Goal: Transaction & Acquisition: Purchase product/service

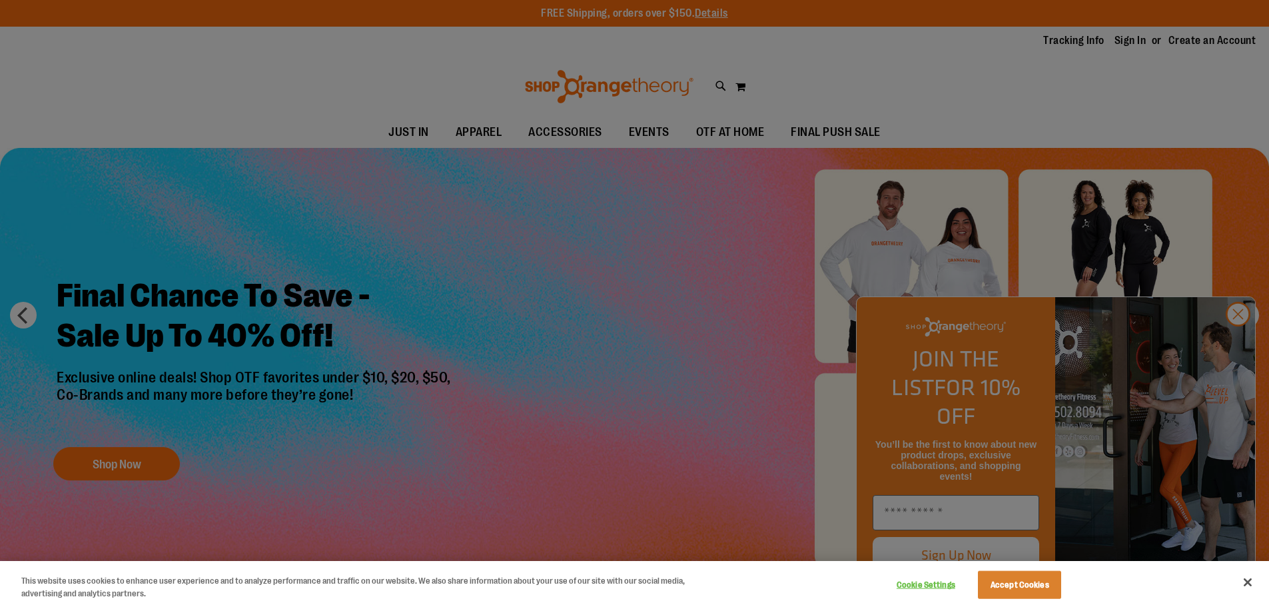
click at [1242, 346] on div at bounding box center [634, 303] width 1269 height 607
click at [1237, 339] on div at bounding box center [634, 303] width 1269 height 607
click at [1011, 582] on button "Accept Cookies" at bounding box center [1019, 585] width 83 height 28
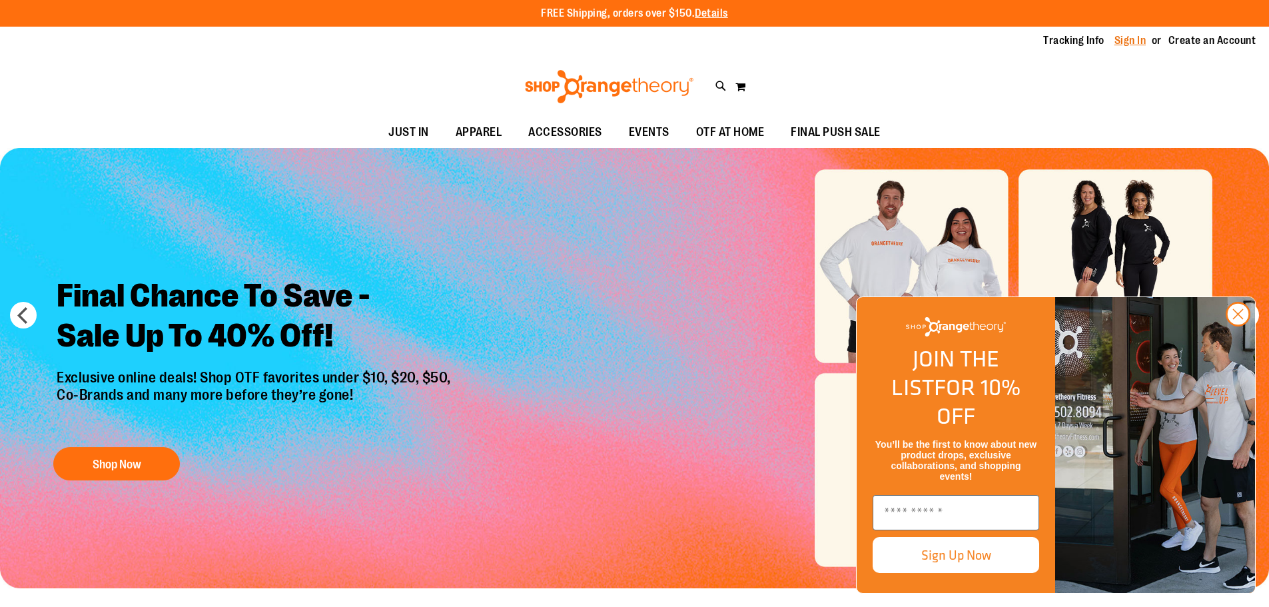
click at [1126, 39] on link "Sign In" at bounding box center [1131, 40] width 32 height 15
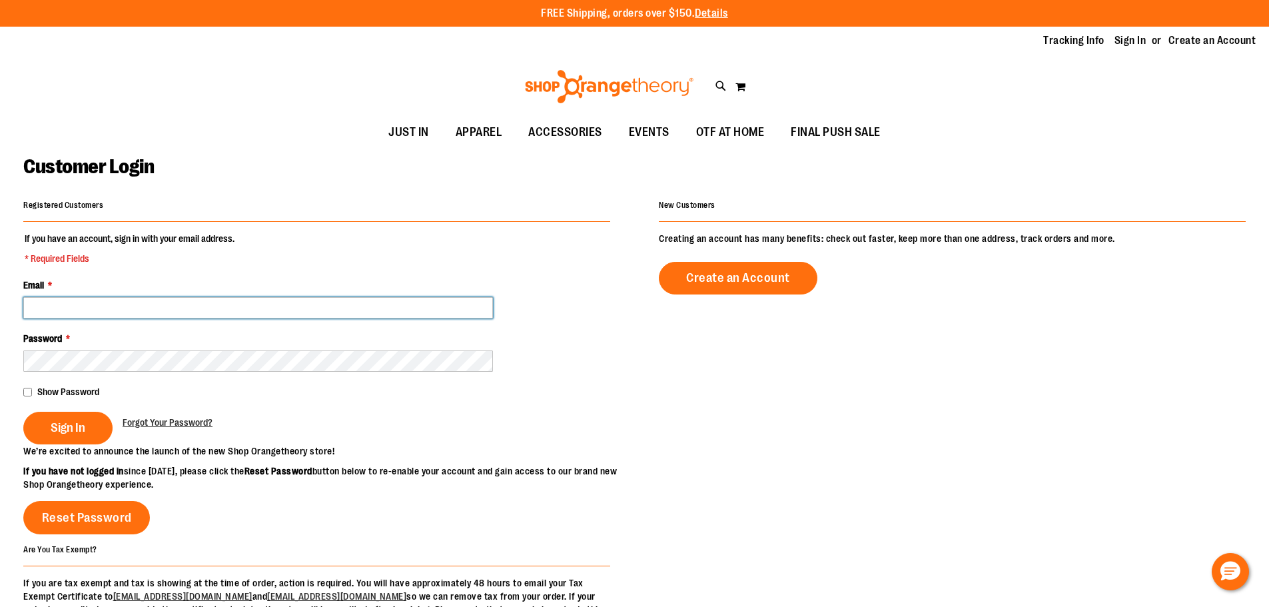
click at [83, 311] on input "Email *" at bounding box center [258, 307] width 470 height 21
type input "**********"
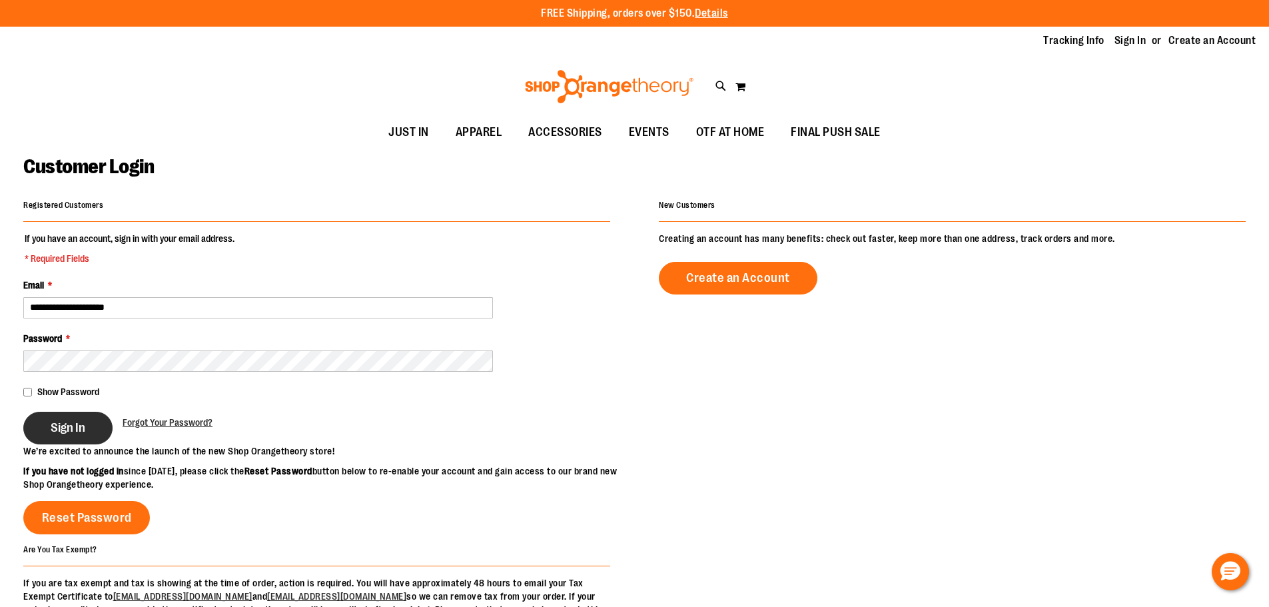
click at [76, 429] on span "Sign In" at bounding box center [68, 427] width 35 height 15
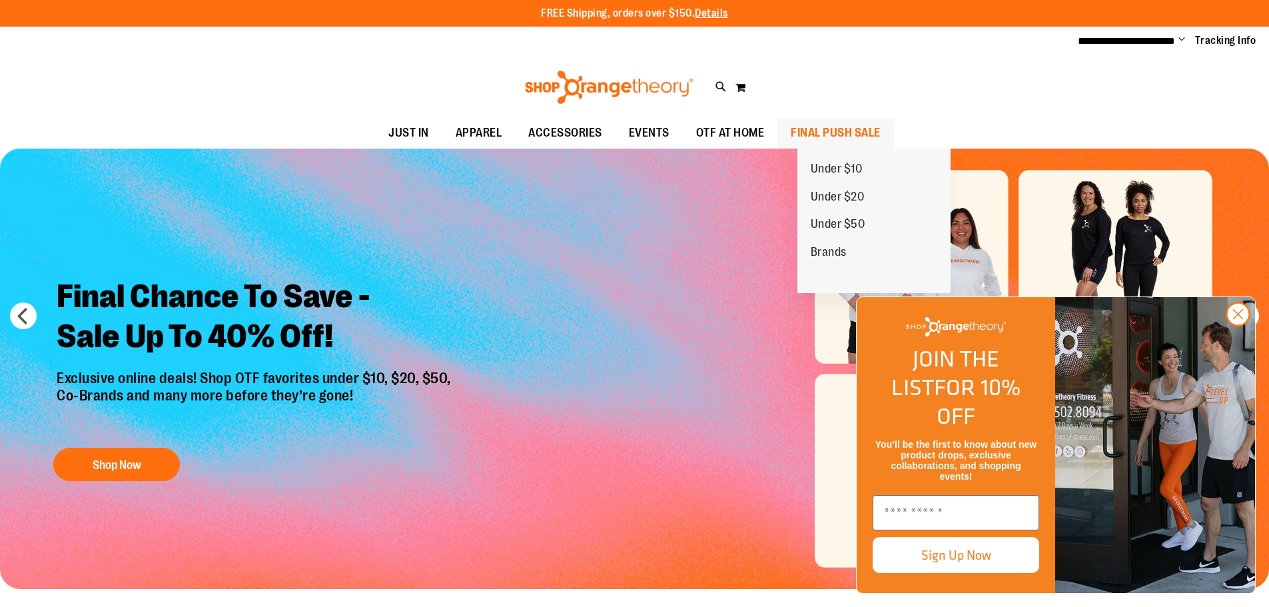
click at [857, 121] on span "FINAL PUSH SALE" at bounding box center [836, 133] width 90 height 30
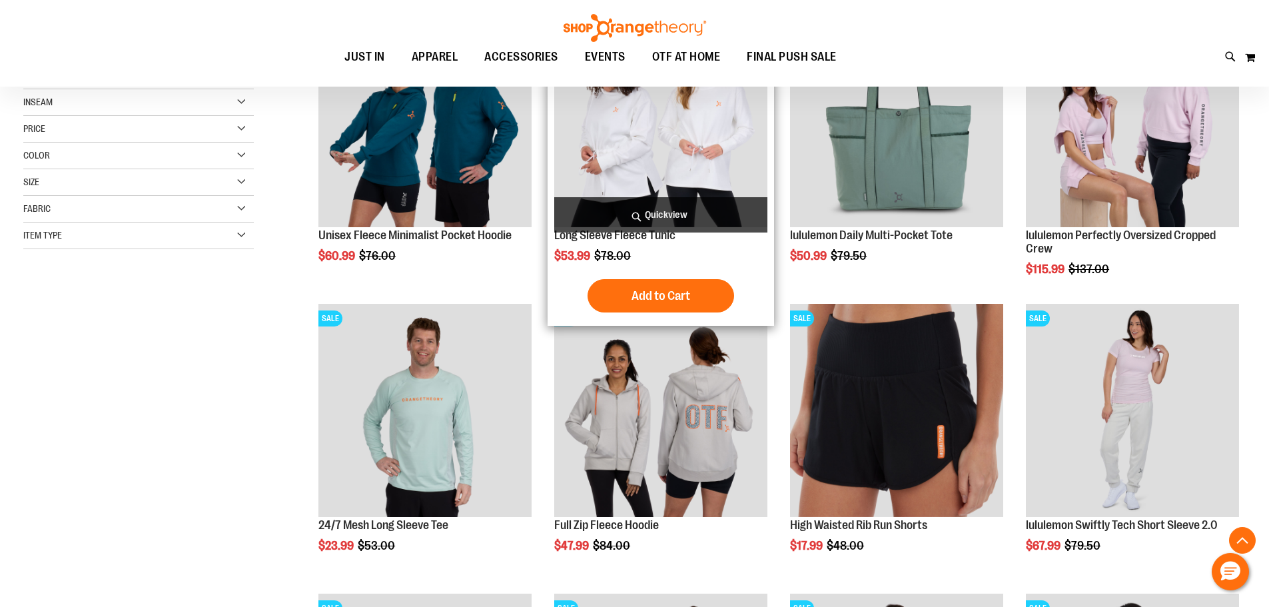
scroll to position [266, 0]
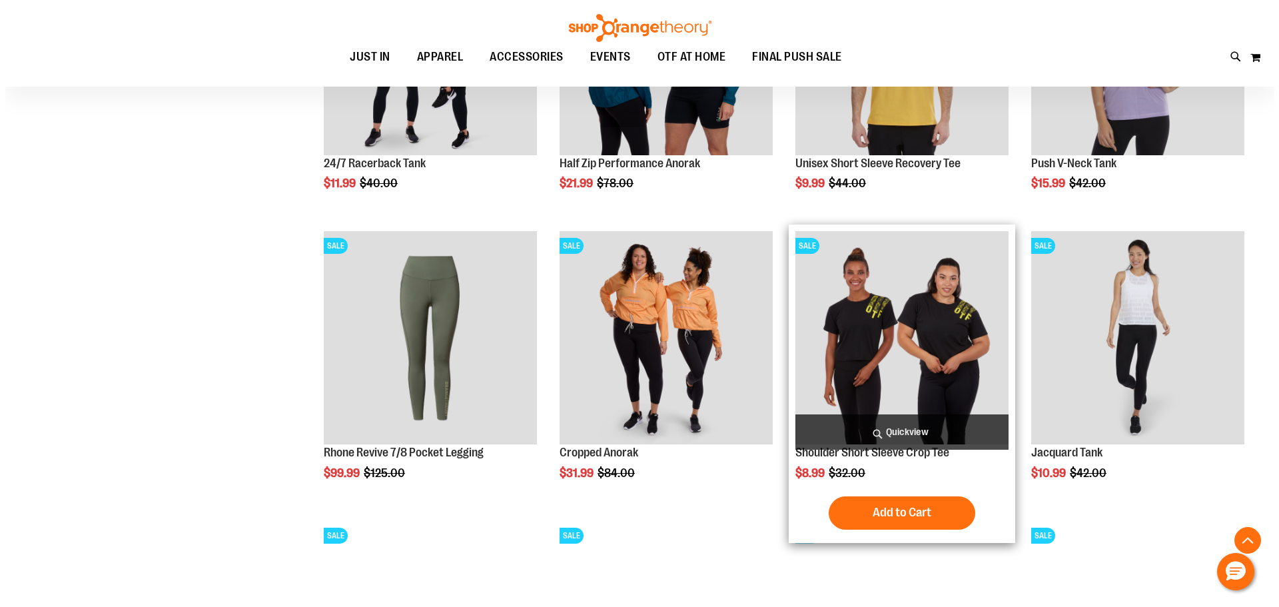
scroll to position [932, 0]
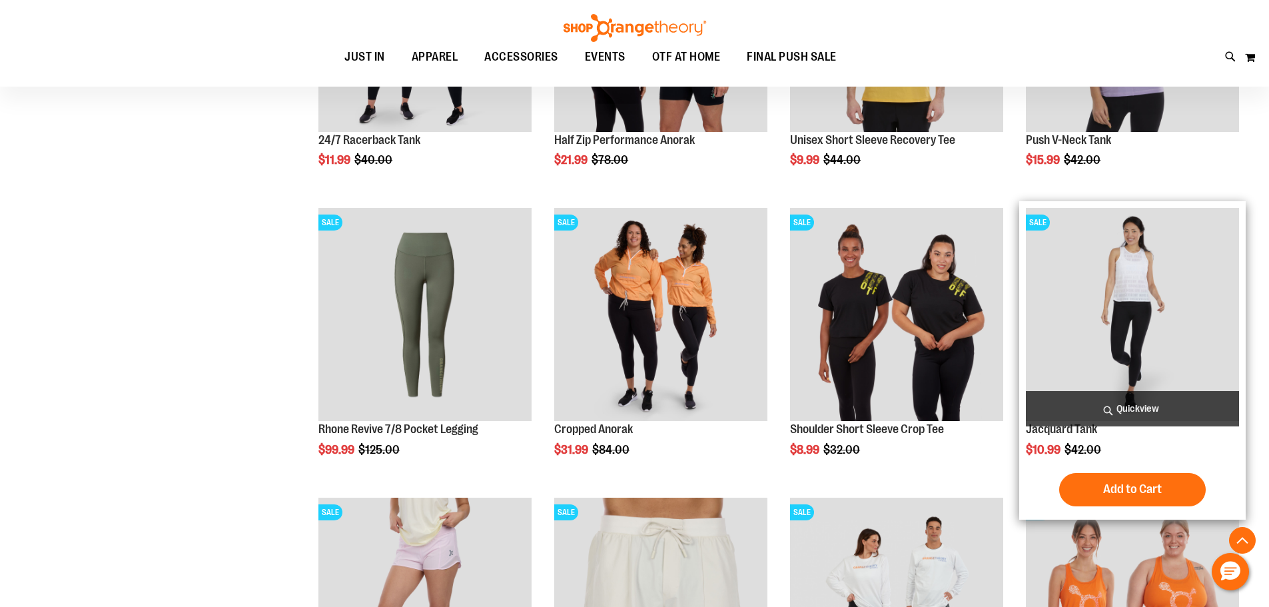
click at [1107, 408] on span "Quickview" at bounding box center [1132, 408] width 213 height 35
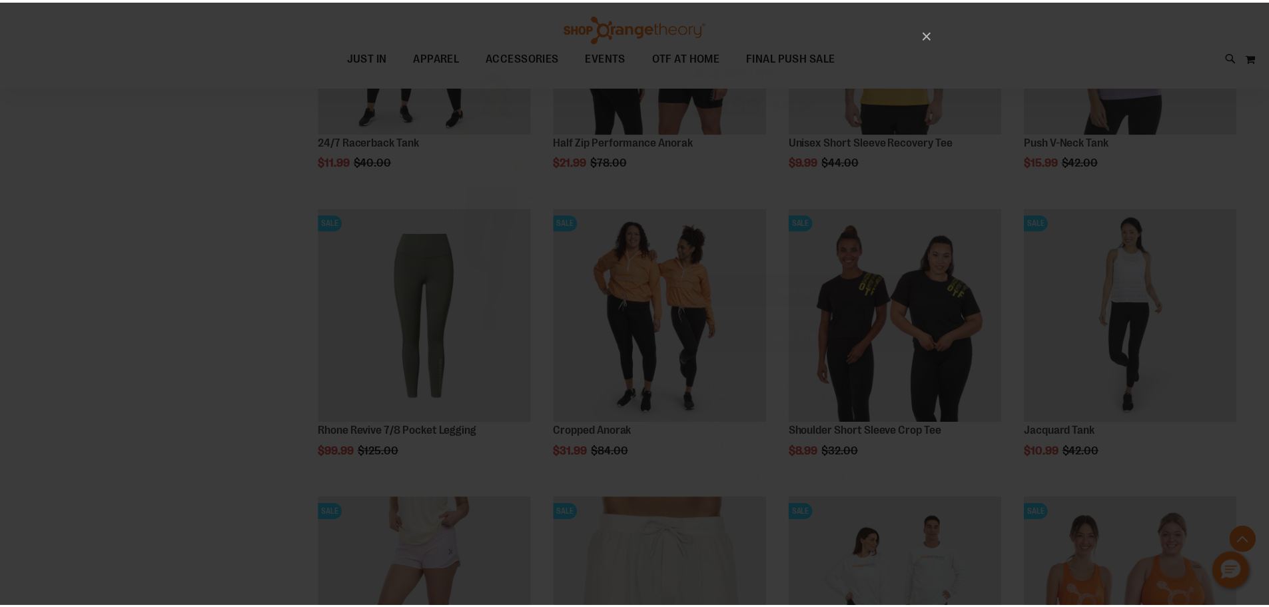
scroll to position [0, 0]
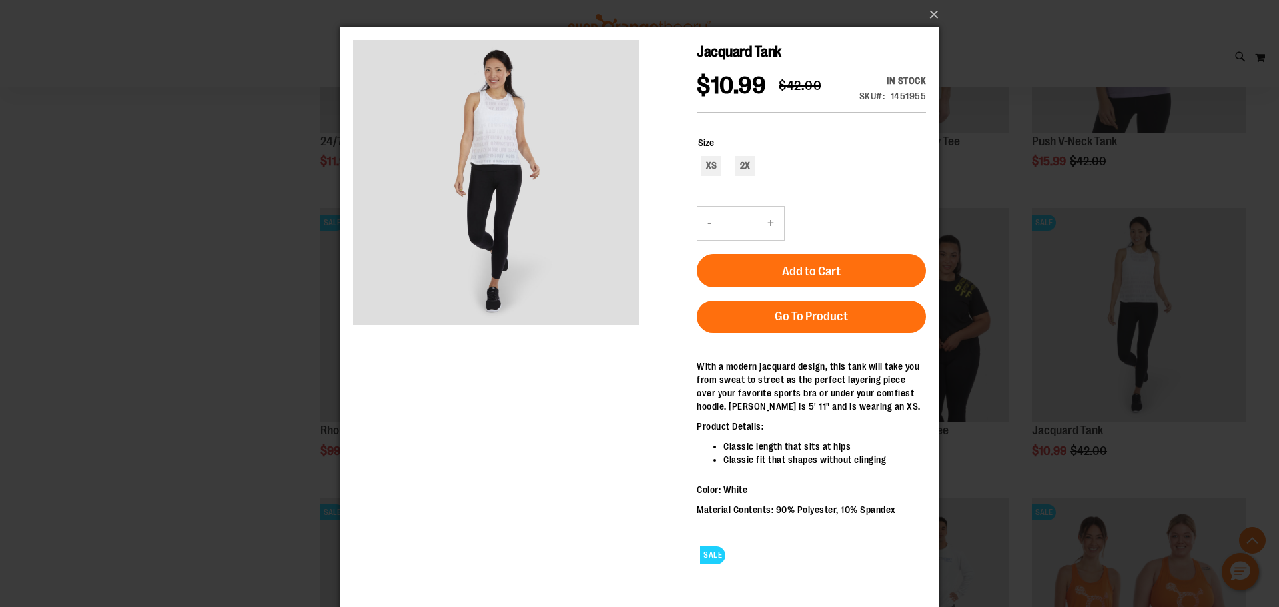
click at [1153, 330] on div "×" at bounding box center [639, 303] width 1279 height 607
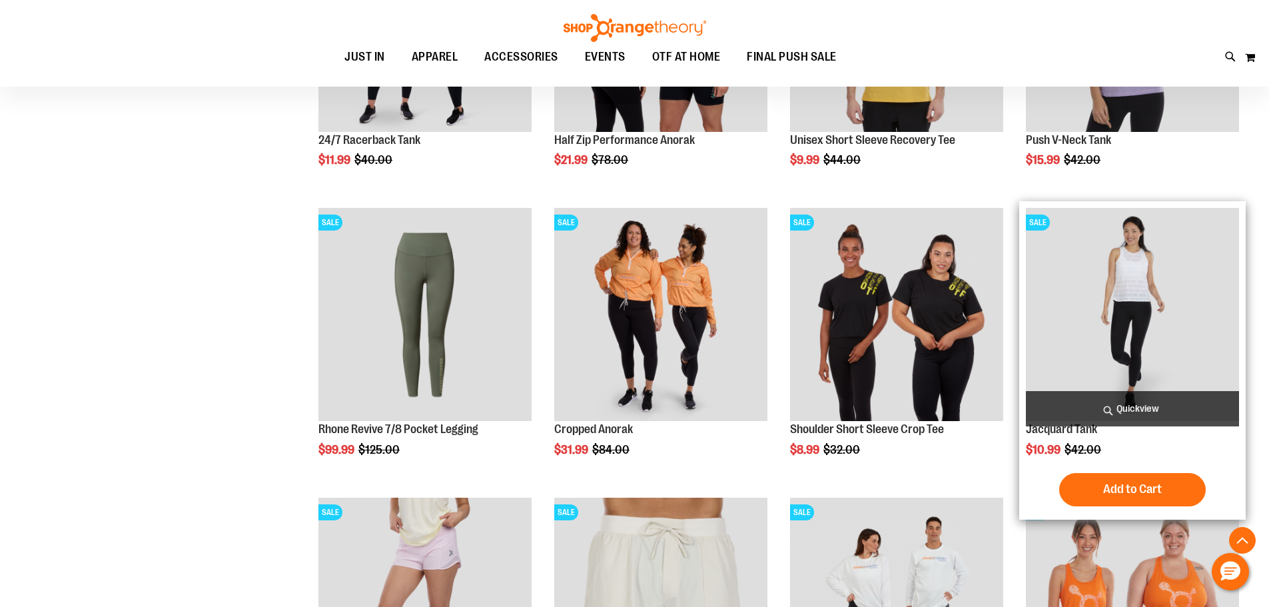
click at [1121, 297] on img "product" at bounding box center [1132, 314] width 213 height 213
click at [1153, 341] on img "product" at bounding box center [1132, 314] width 213 height 213
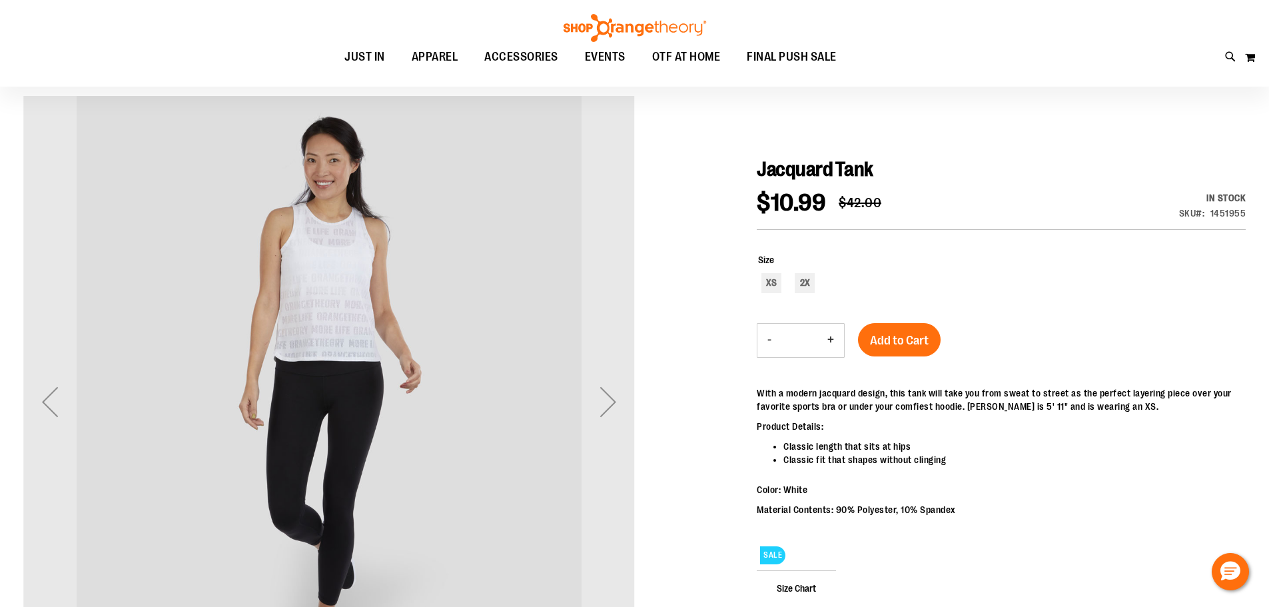
scroll to position [133, 0]
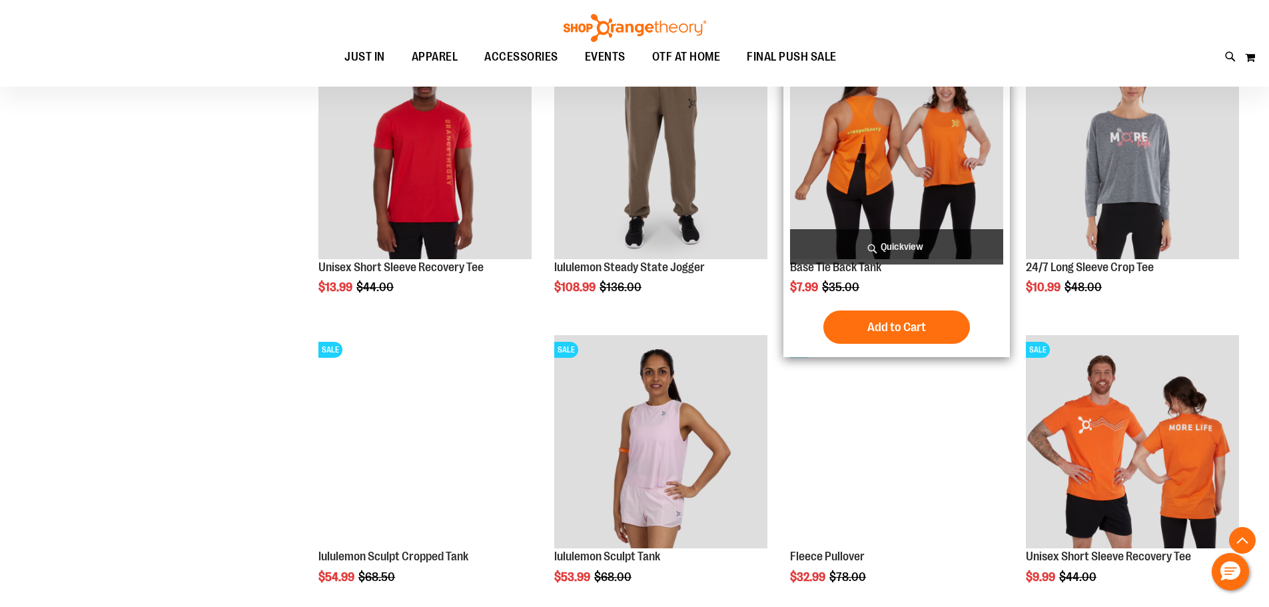
scroll to position [666, 0]
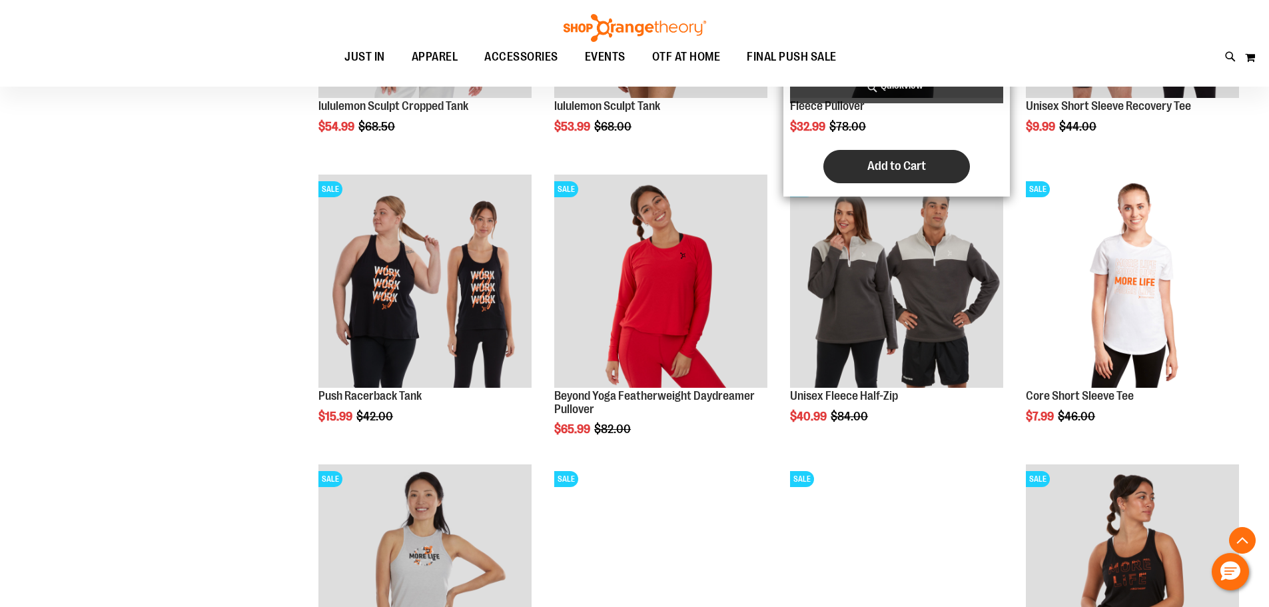
scroll to position [1132, 0]
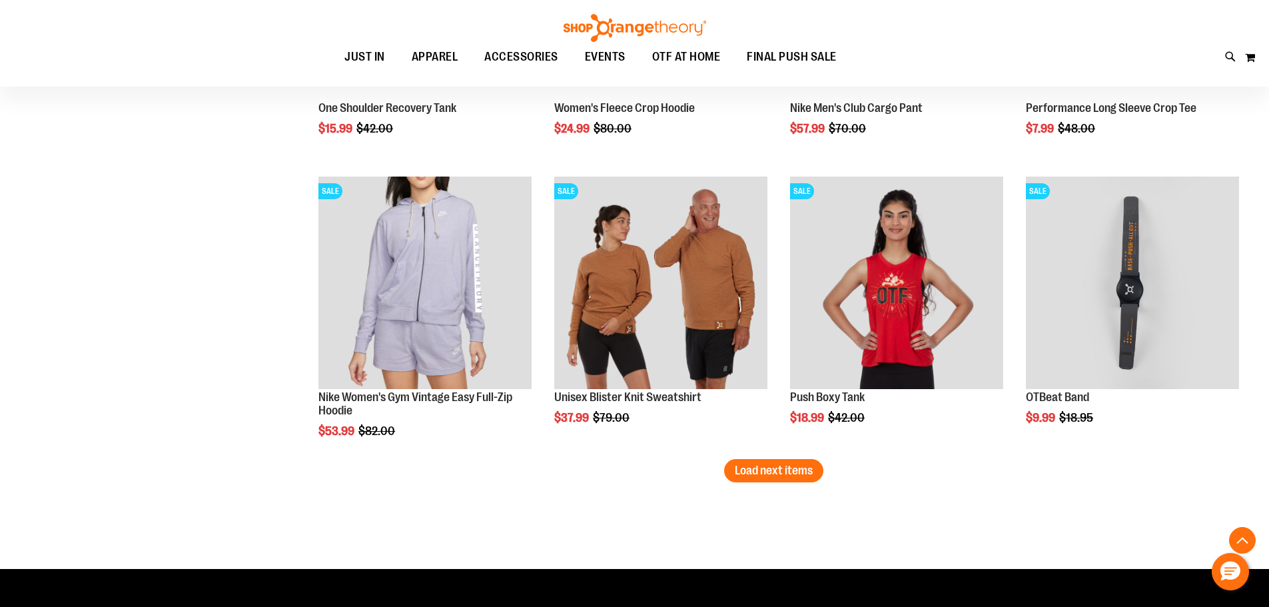
scroll to position [2331, 0]
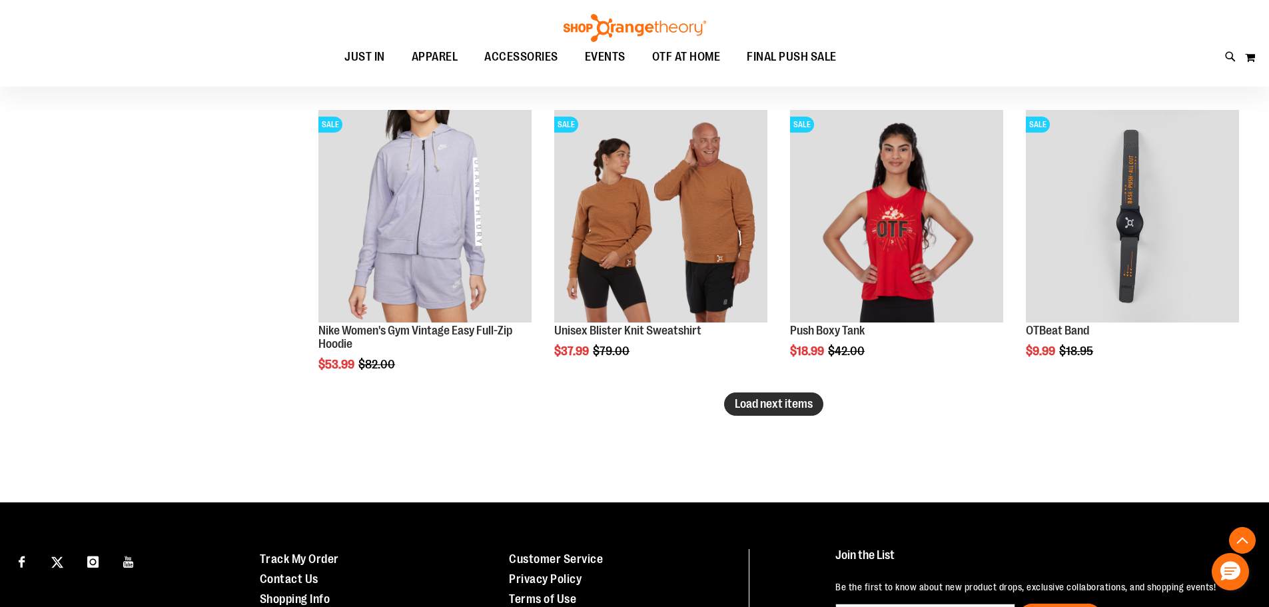
click at [775, 402] on span "Load next items" at bounding box center [774, 403] width 78 height 13
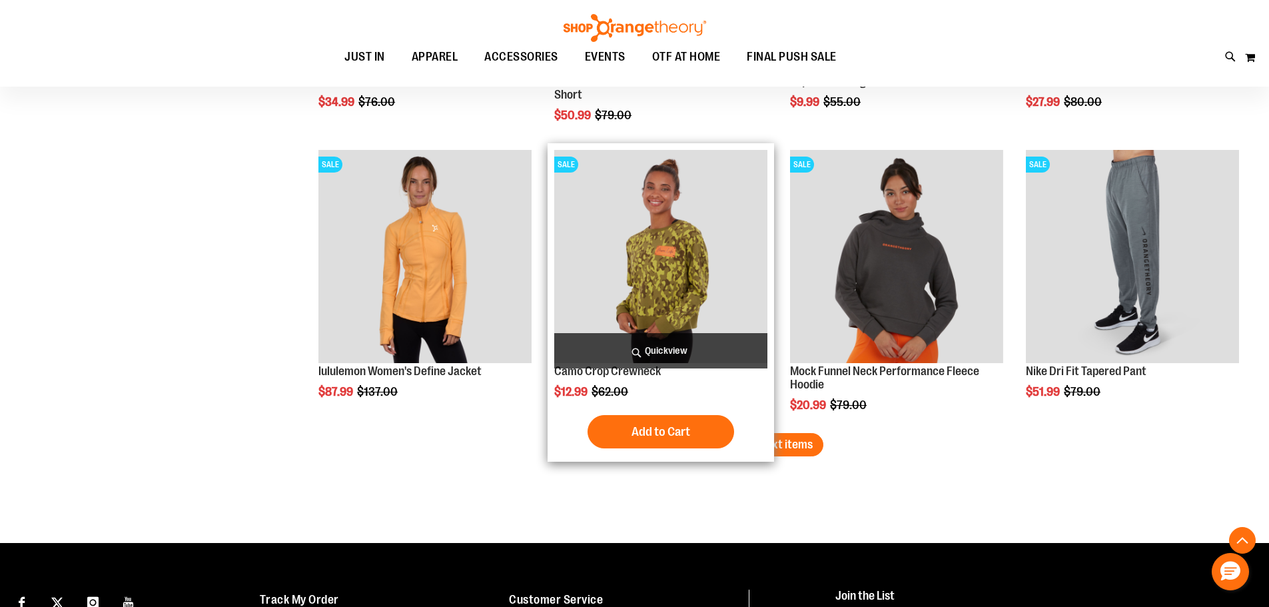
scroll to position [3344, 0]
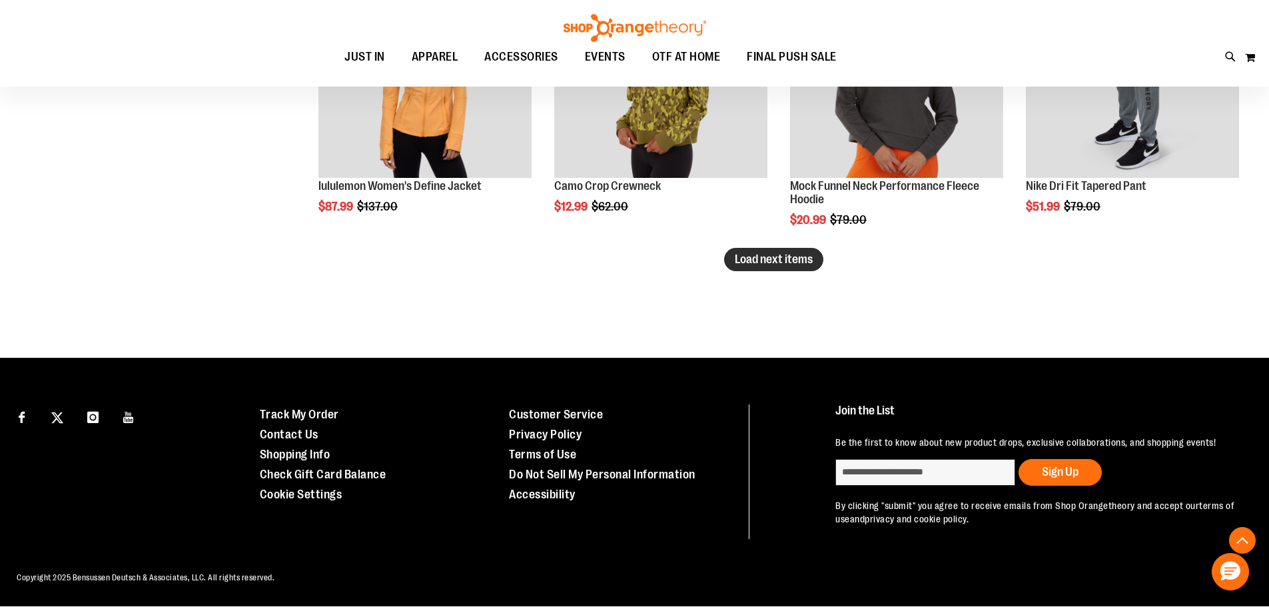
click at [759, 260] on span "Load next items" at bounding box center [774, 258] width 78 height 13
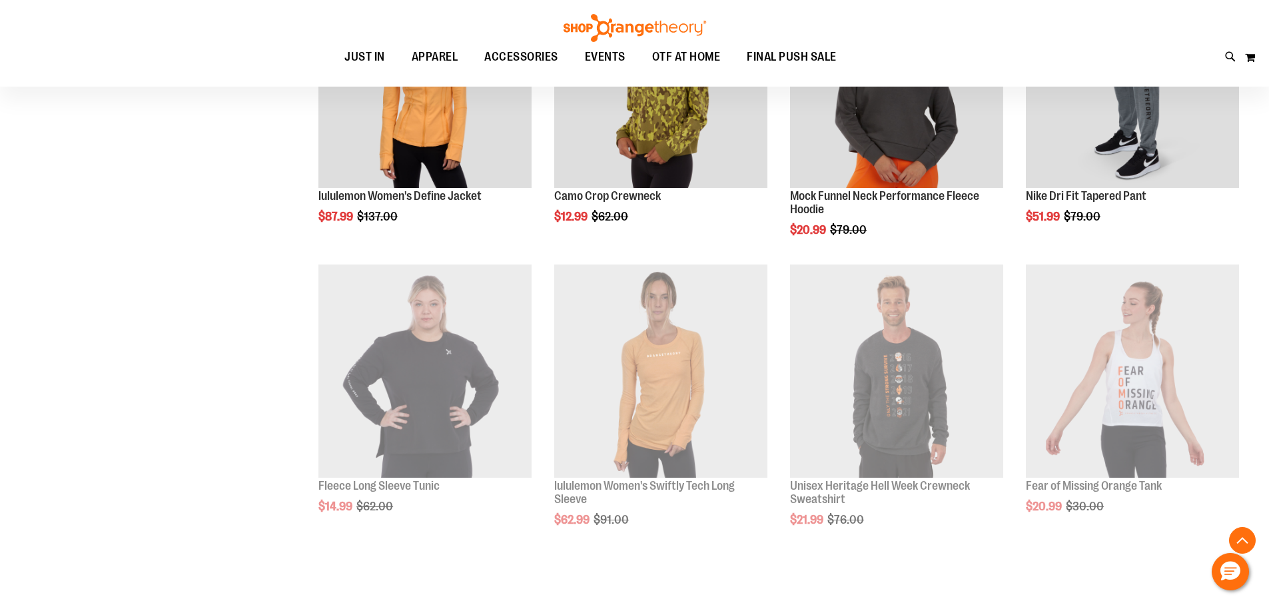
scroll to position [3344, 0]
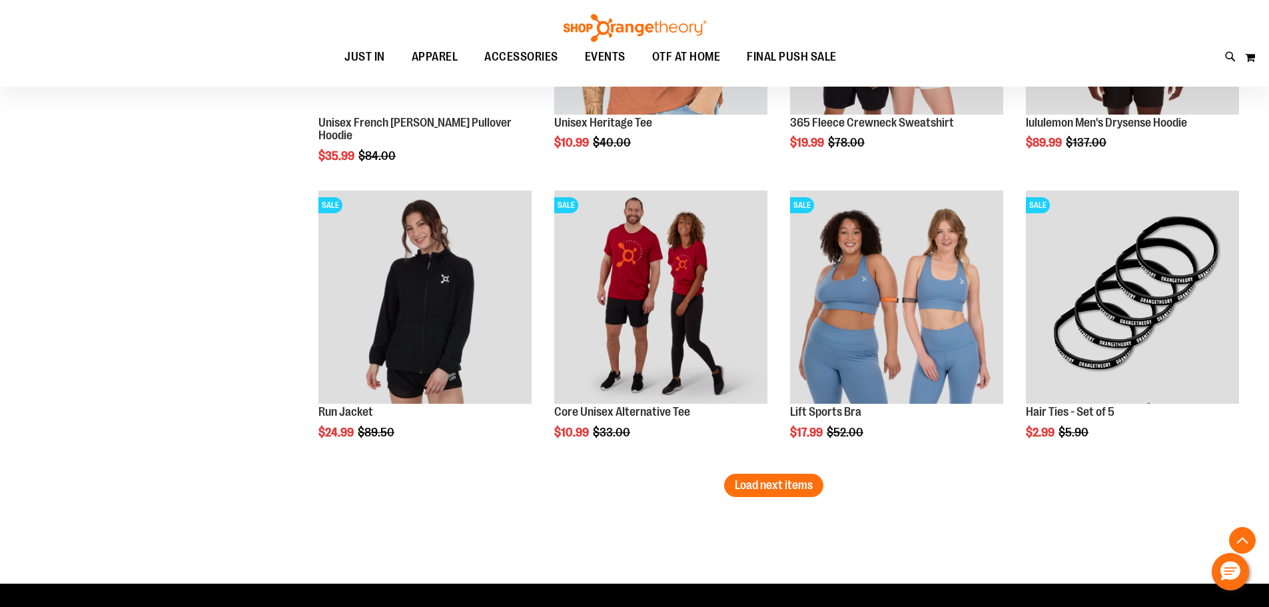
scroll to position [4011, 0]
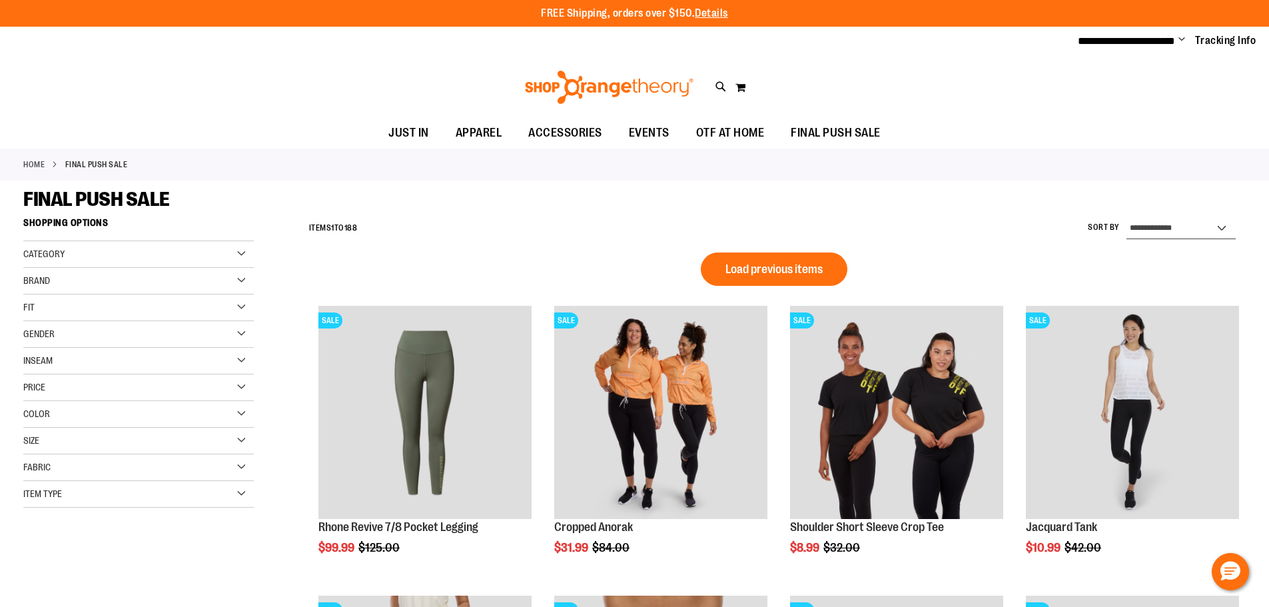
drag, startPoint x: 1189, startPoint y: 226, endPoint x: 1185, endPoint y: 233, distance: 8.1
click at [1189, 226] on select "**********" at bounding box center [1181, 228] width 109 height 21
click at [242, 434] on div "Size" at bounding box center [138, 441] width 231 height 27
click at [37, 476] on div "XS" at bounding box center [35, 474] width 20 height 20
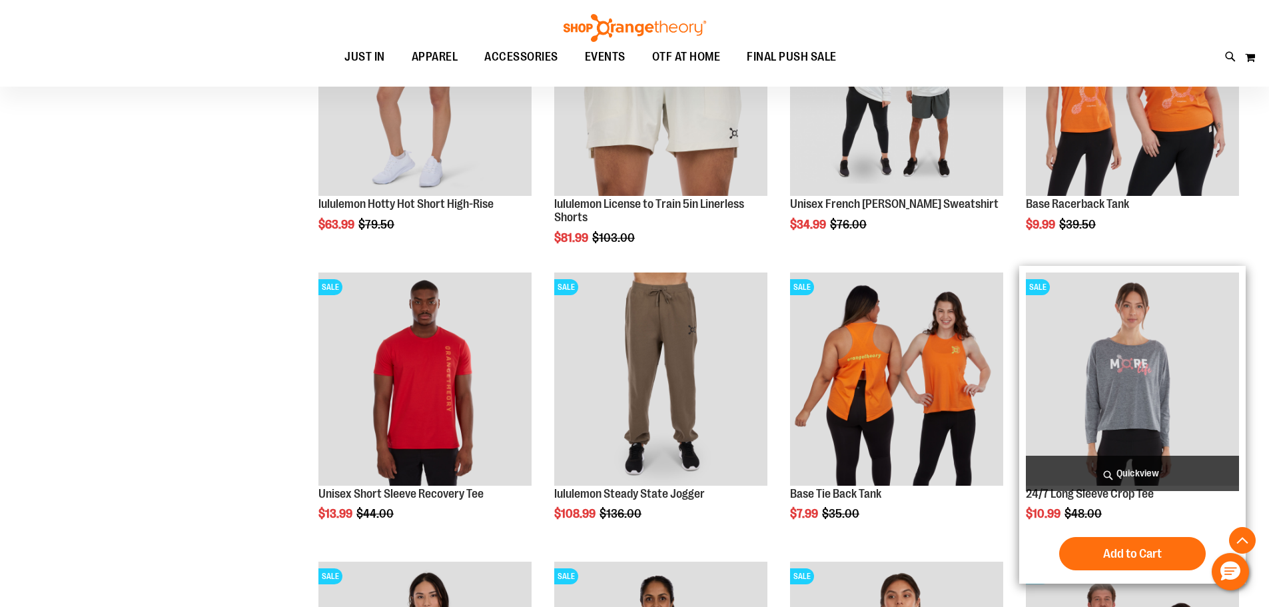
scroll to position [544, 0]
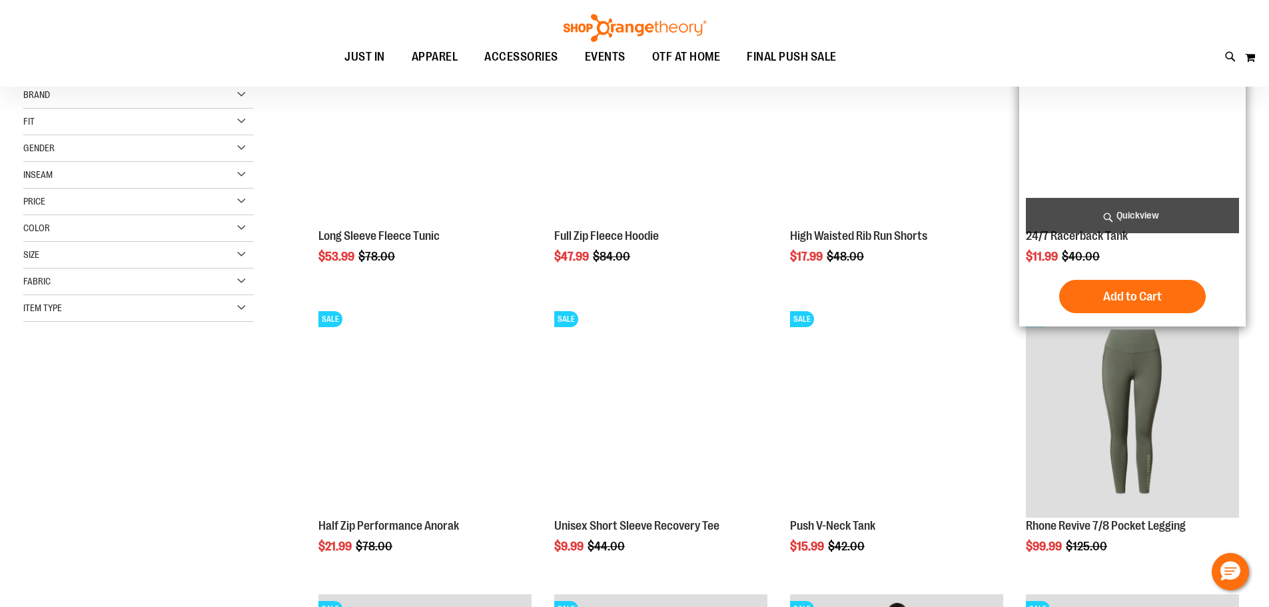
scroll to position [133, 0]
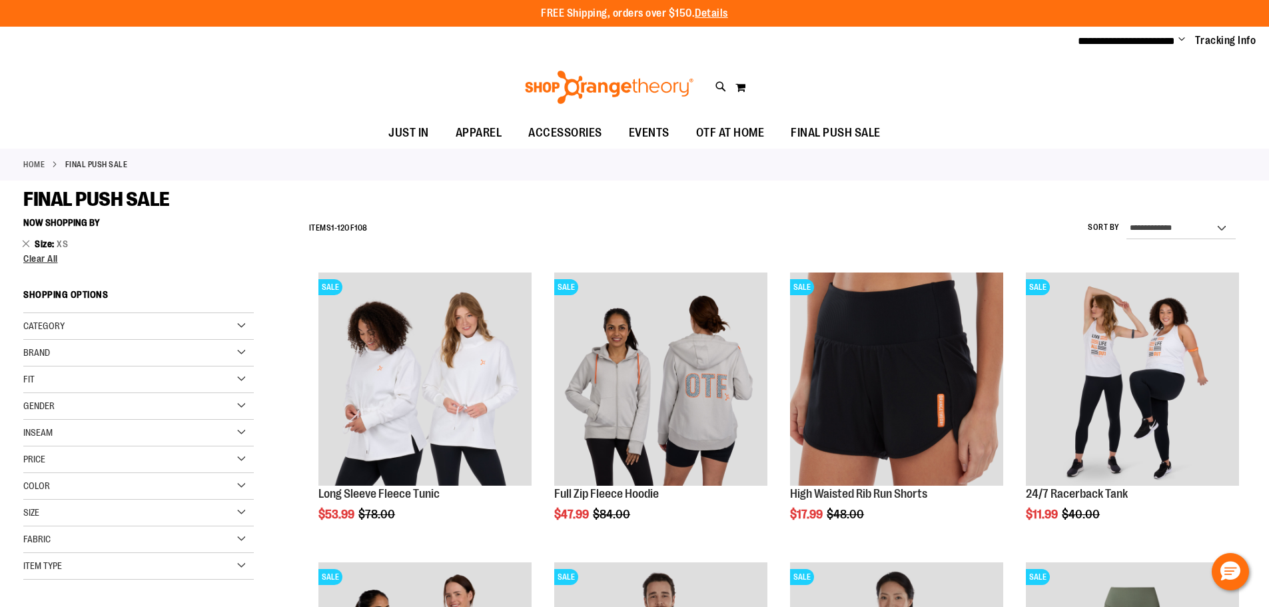
click at [31, 480] on span "Color" at bounding box center [36, 485] width 27 height 11
click at [61, 516] on div "Black" at bounding box center [59, 520] width 20 height 20
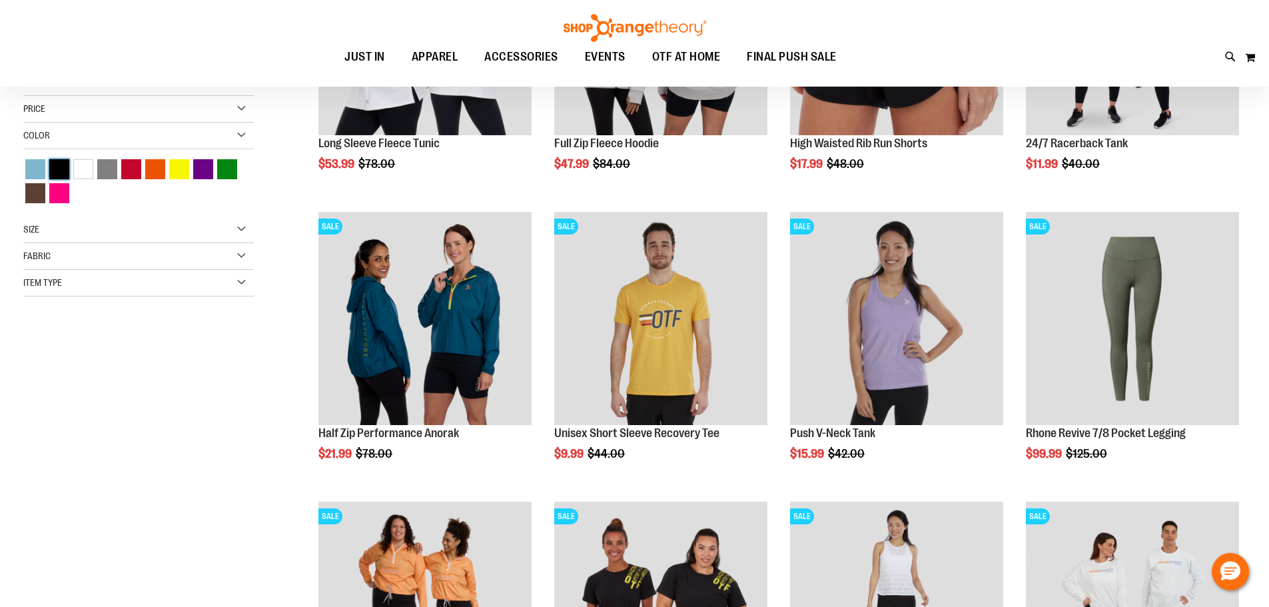
scroll to position [211, 0]
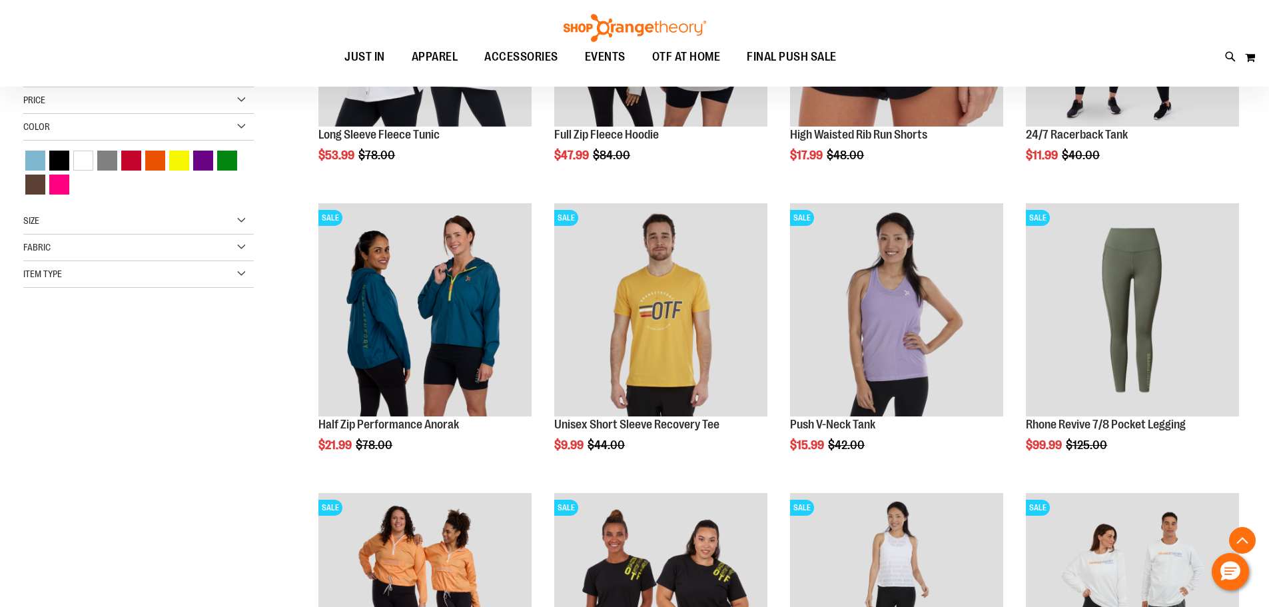
click at [122, 232] on div "Size" at bounding box center [138, 221] width 231 height 27
click at [38, 252] on div "XS" at bounding box center [35, 254] width 20 height 20
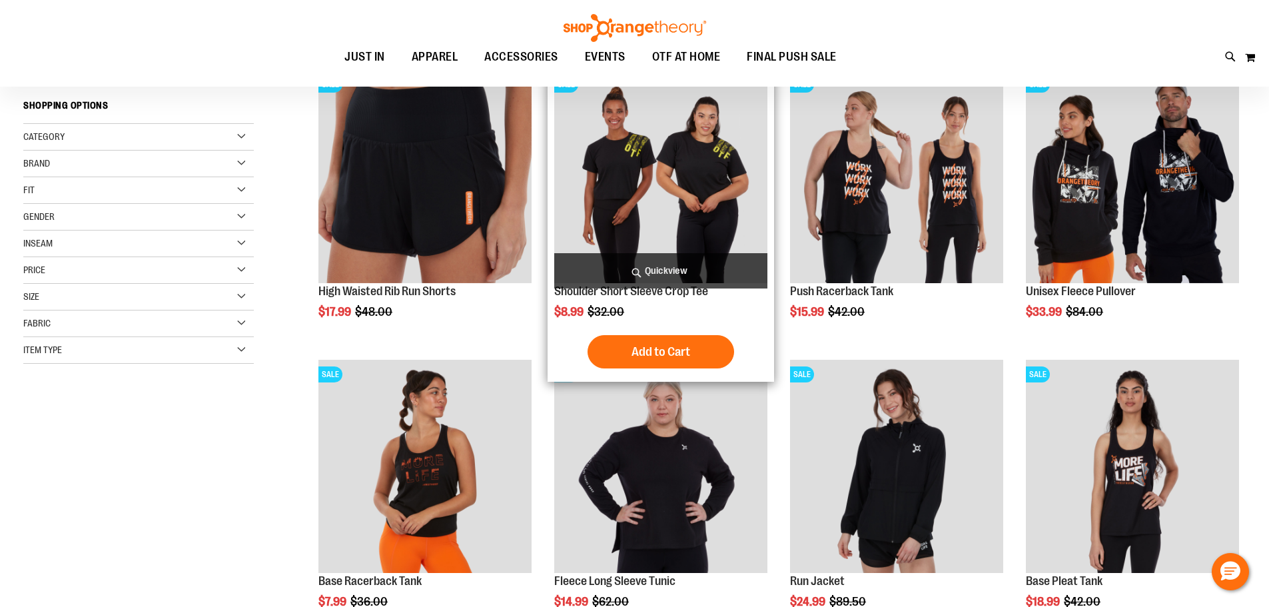
scroll to position [65, 0]
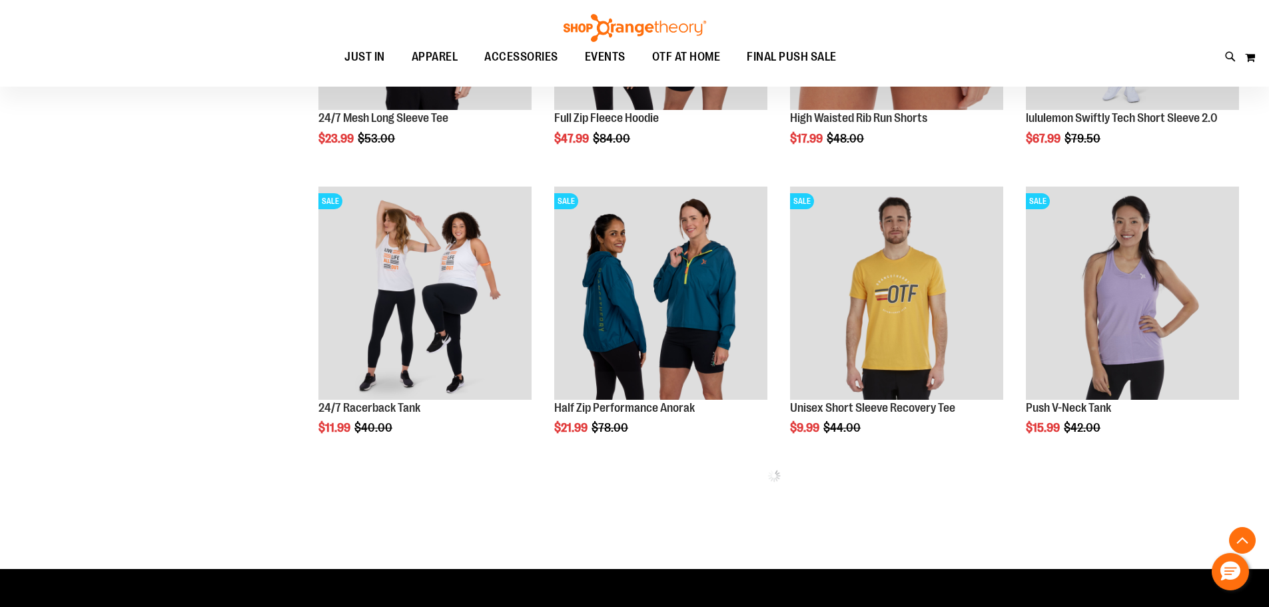
scroll to position [532, 0]
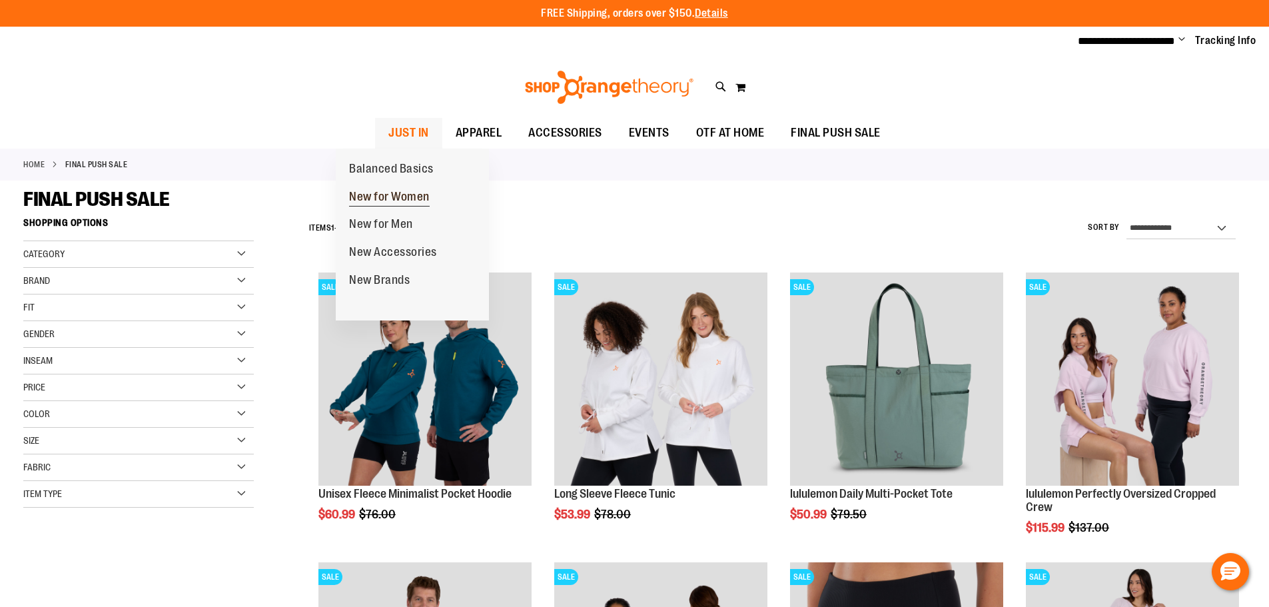
click at [366, 193] on span "New for Women" at bounding box center [389, 198] width 81 height 17
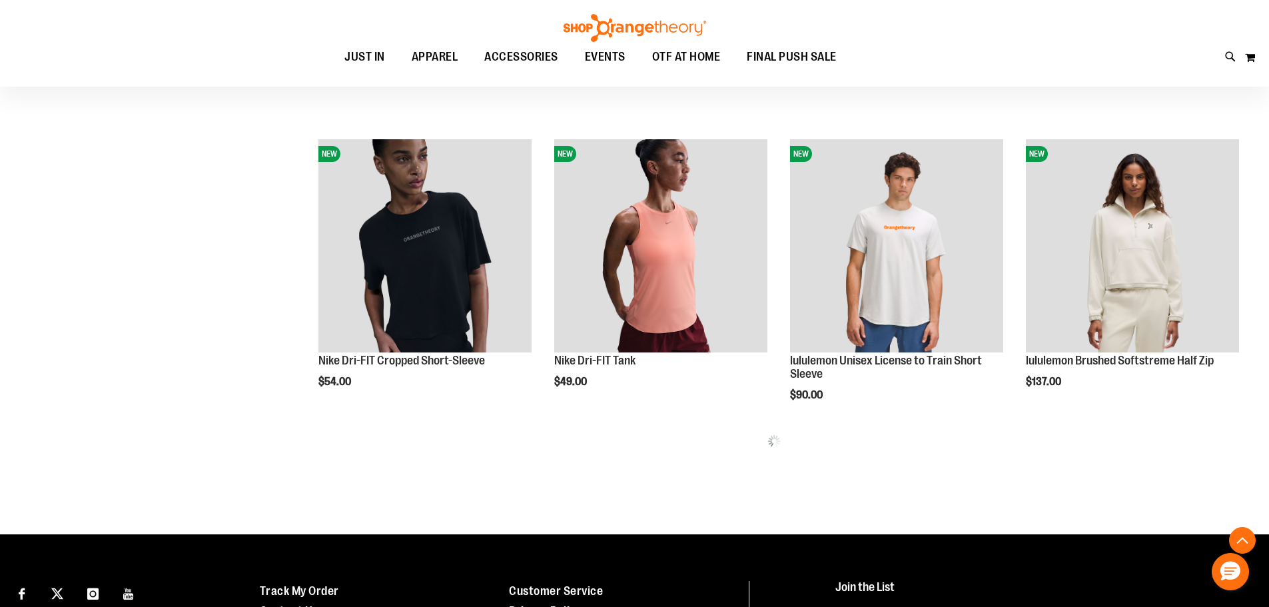
scroll to position [712, 0]
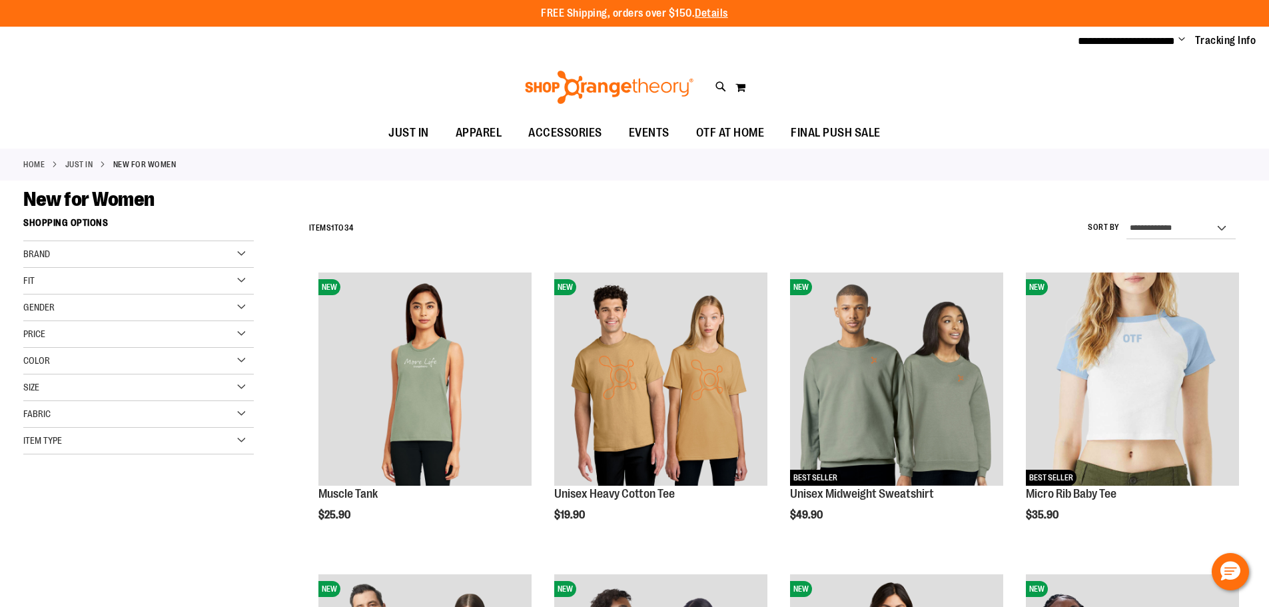
click at [238, 307] on div "Gender" at bounding box center [138, 307] width 231 height 27
click at [30, 335] on link "Women 17 items" at bounding box center [130, 335] width 221 height 14
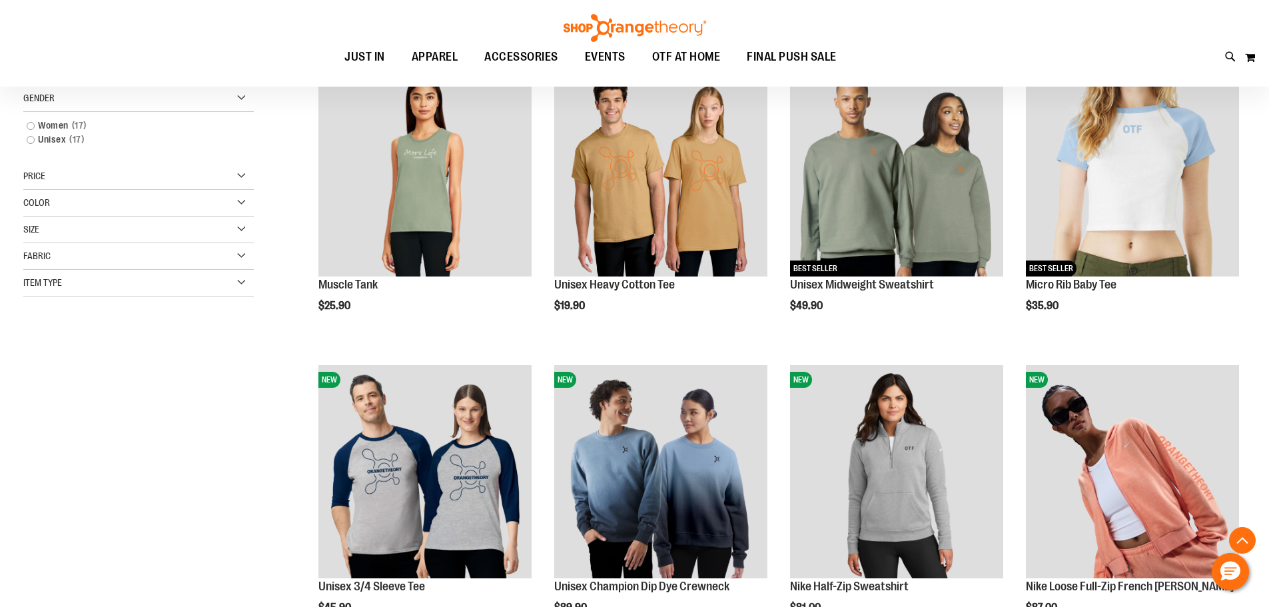
scroll to position [211, 0]
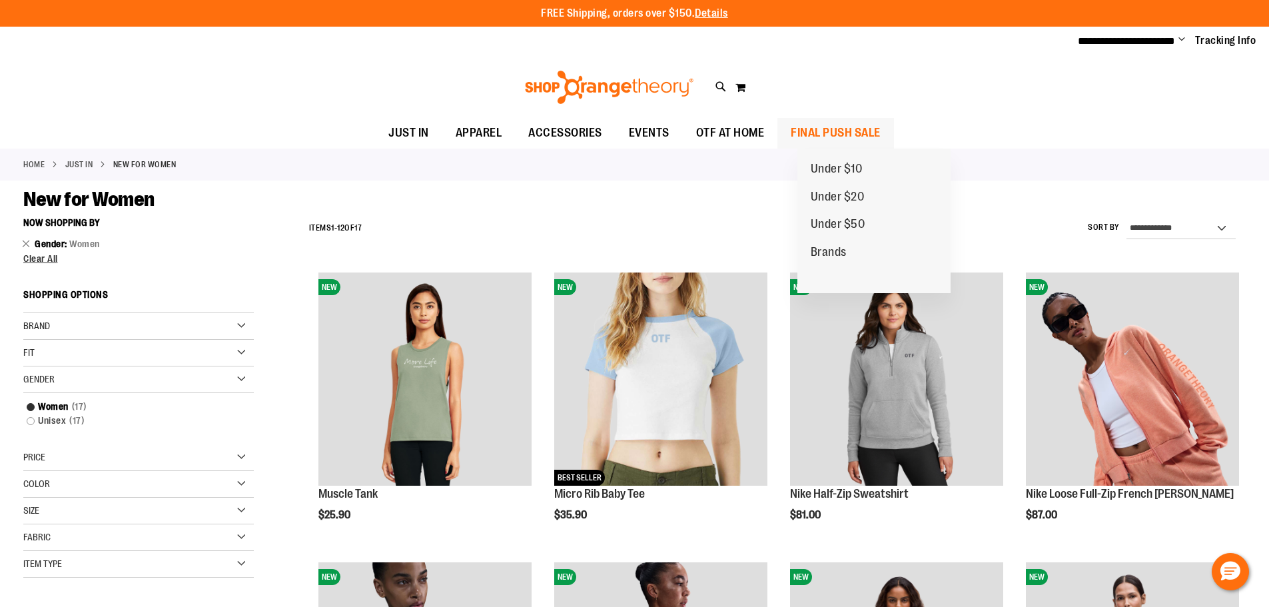
click at [825, 129] on span "FINAL PUSH SALE" at bounding box center [836, 133] width 90 height 30
